Goal: Task Accomplishment & Management: Manage account settings

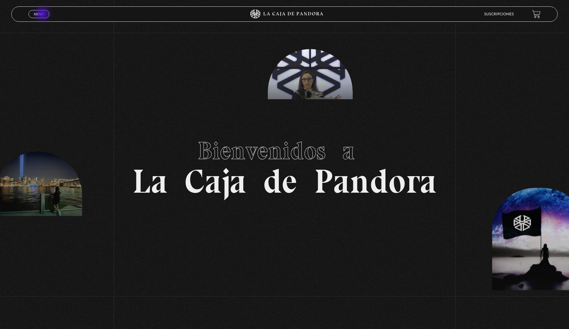
click at [43, 14] on span "Menu" at bounding box center [39, 14] width 10 height 4
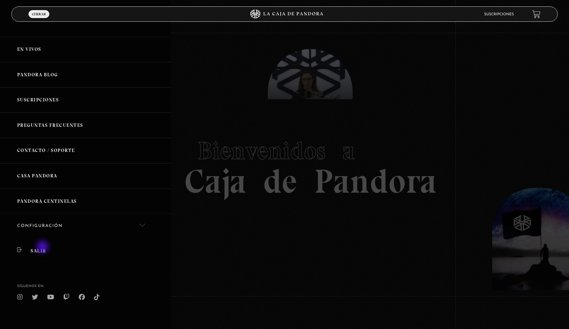
click at [43, 248] on link "Salir" at bounding box center [85, 251] width 171 height 25
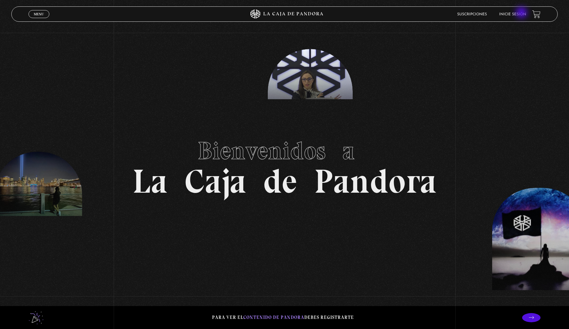
click at [523, 13] on link "Inicie sesión" at bounding box center [513, 15] width 27 height 4
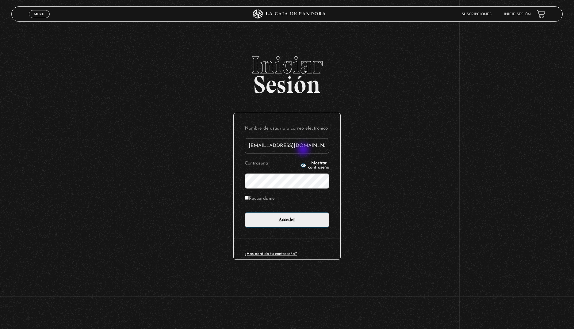
type input "ale.98-@hotmail.com"
click at [257, 198] on label "Recuérdame" at bounding box center [260, 199] width 30 height 10
click at [249, 198] on input "Recuérdame" at bounding box center [247, 198] width 4 height 4
checkbox input "true"
click at [301, 164] on icon "button" at bounding box center [304, 165] width 6 height 4
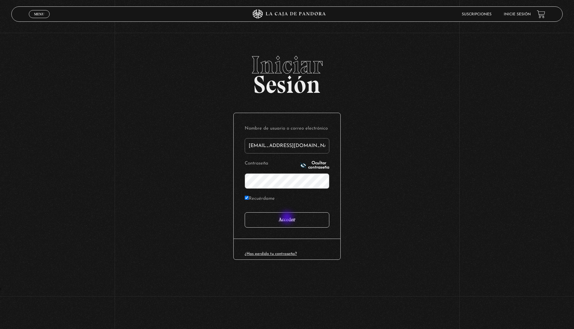
click at [288, 218] on input "Acceder" at bounding box center [287, 220] width 85 height 15
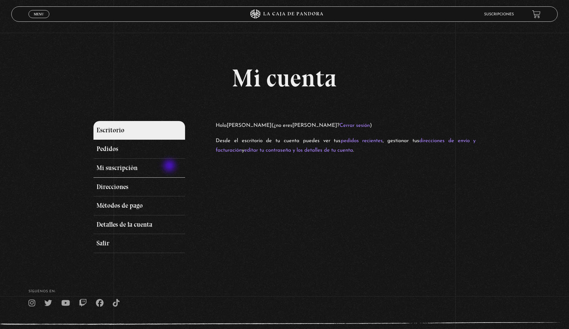
click at [170, 167] on link "Mi suscripción" at bounding box center [140, 168] width 92 height 19
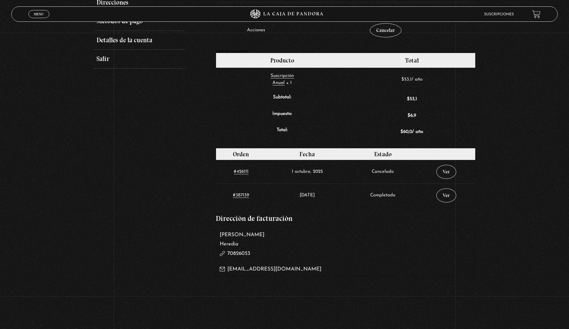
scroll to position [185, 0]
click at [451, 174] on link "Ver" at bounding box center [447, 172] width 20 height 14
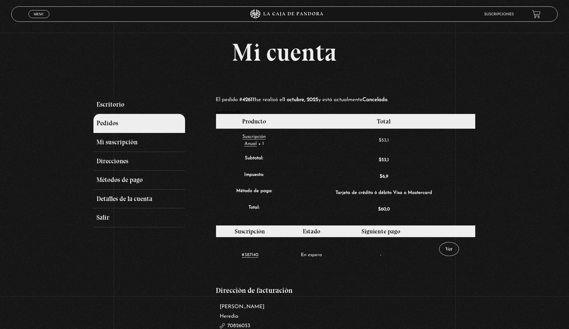
scroll to position [21, 0]
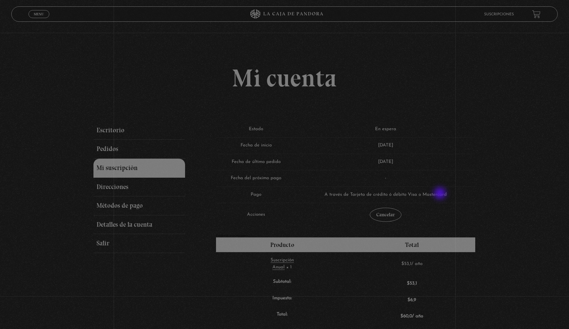
scroll to position [180, 0]
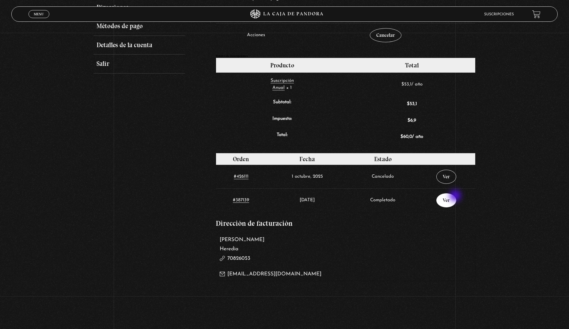
click at [456, 197] on link "Ver" at bounding box center [447, 200] width 20 height 14
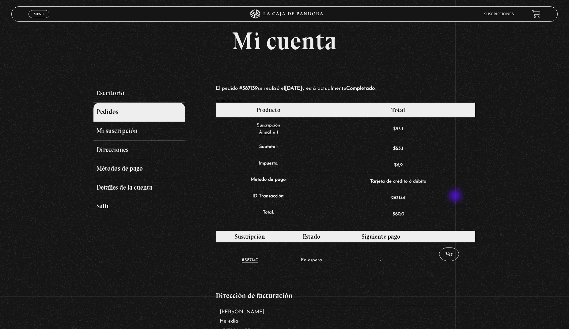
scroll to position [36, 0]
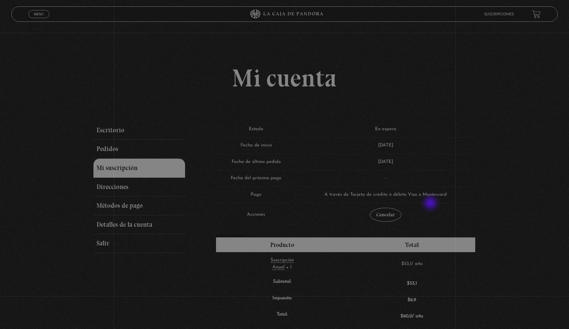
scroll to position [180, 0]
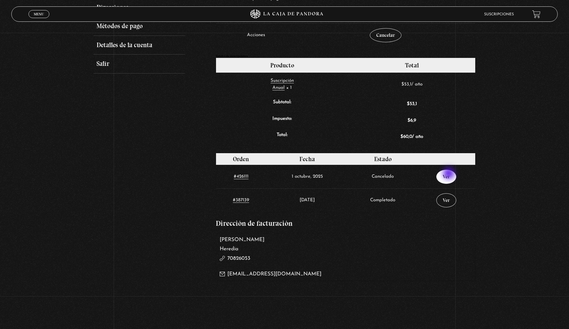
click at [450, 174] on link "Ver" at bounding box center [447, 177] width 20 height 14
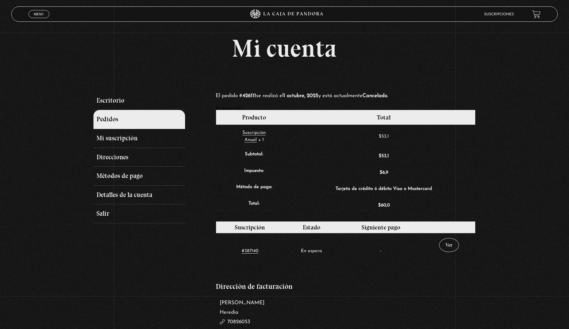
scroll to position [31, 0]
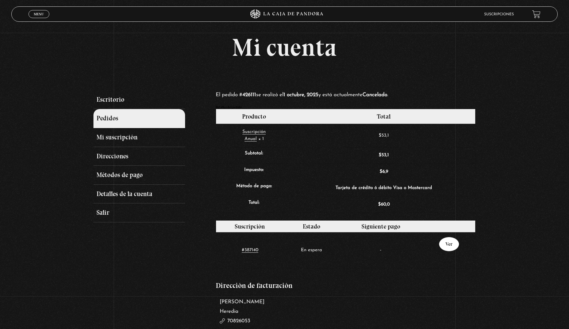
click at [451, 239] on link "Ver" at bounding box center [449, 244] width 20 height 14
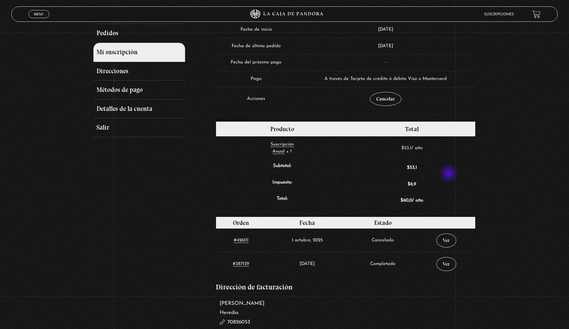
scroll to position [122, 0]
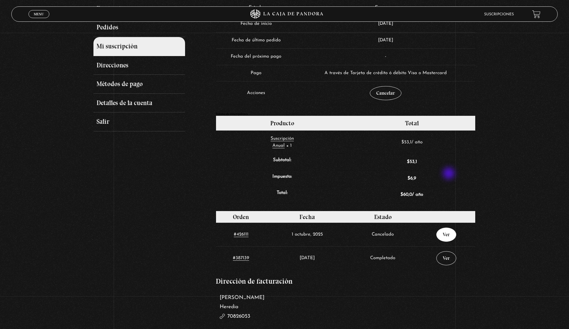
click at [451, 236] on link "Ver" at bounding box center [447, 235] width 20 height 14
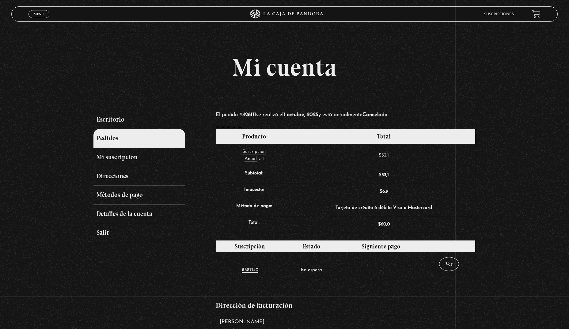
scroll to position [13, 0]
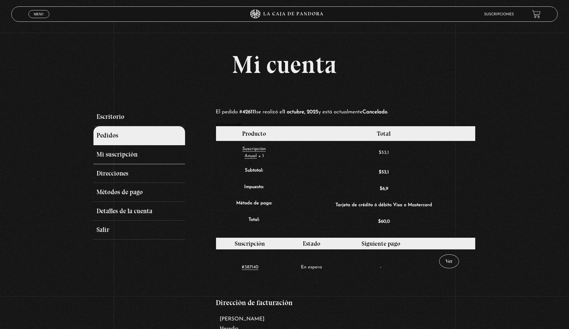
click at [109, 155] on link "Mi suscripción" at bounding box center [140, 154] width 92 height 19
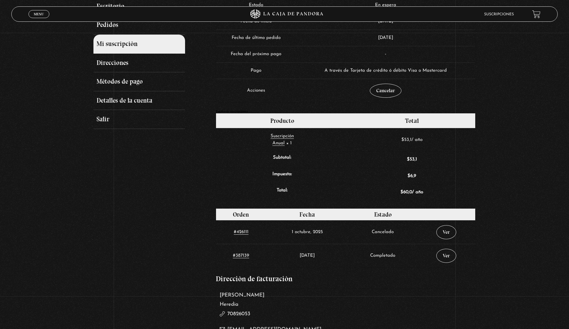
scroll to position [124, 0]
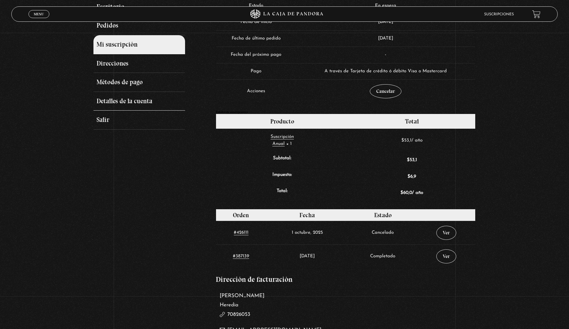
click at [114, 103] on link "Detalles de la cuenta" at bounding box center [140, 101] width 92 height 19
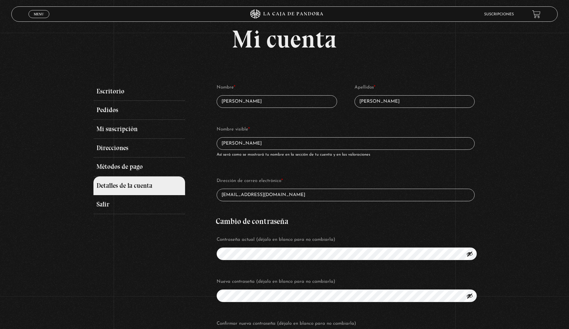
scroll to position [39, 0]
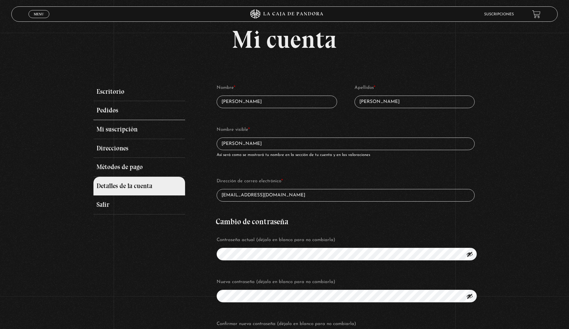
click at [110, 115] on link "Pedidos" at bounding box center [140, 110] width 92 height 19
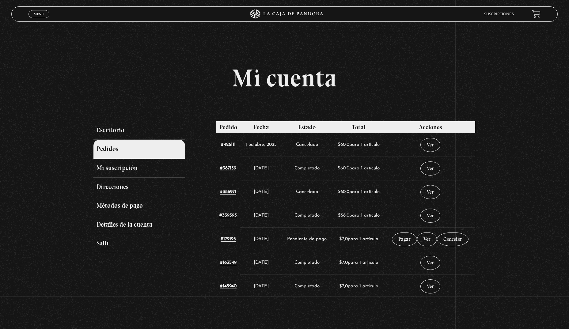
click at [211, 151] on div "Escritorio Pedidos Mi suscripción Direcciones Métodos de pago Detalles de la cu…" at bounding box center [285, 213] width 383 height 185
click at [212, 143] on div "Escritorio Pedidos Mi suscripción Direcciones Métodos de pago Detalles de la cu…" at bounding box center [285, 213] width 383 height 185
click at [441, 150] on link "Ver" at bounding box center [431, 145] width 20 height 14
